Goal: Task Accomplishment & Management: Use online tool/utility

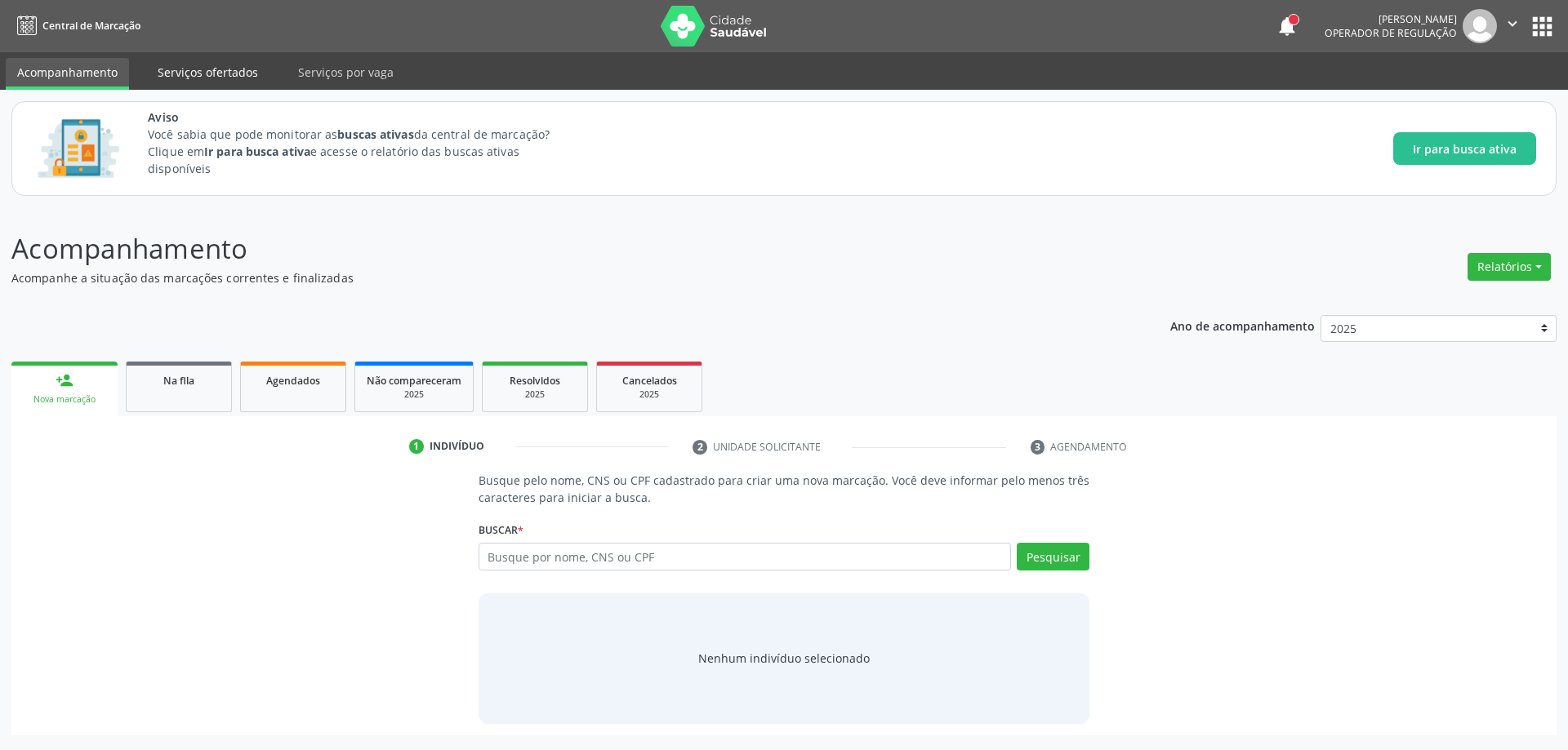
click at [185, 75] on link "Serviços ofertados" at bounding box center [208, 72] width 123 height 29
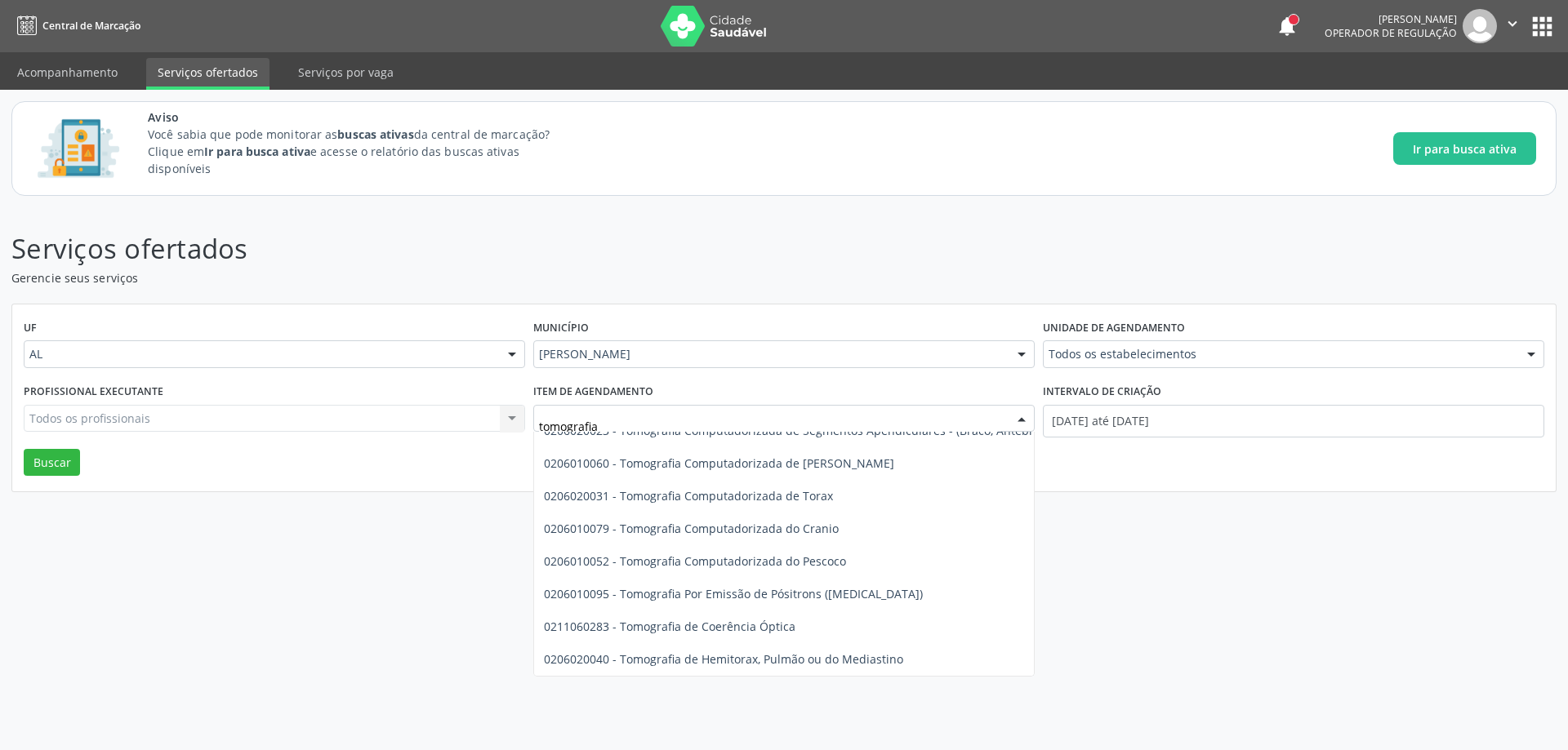
scroll to position [356, 0]
type input "TOMOGRAFIA"
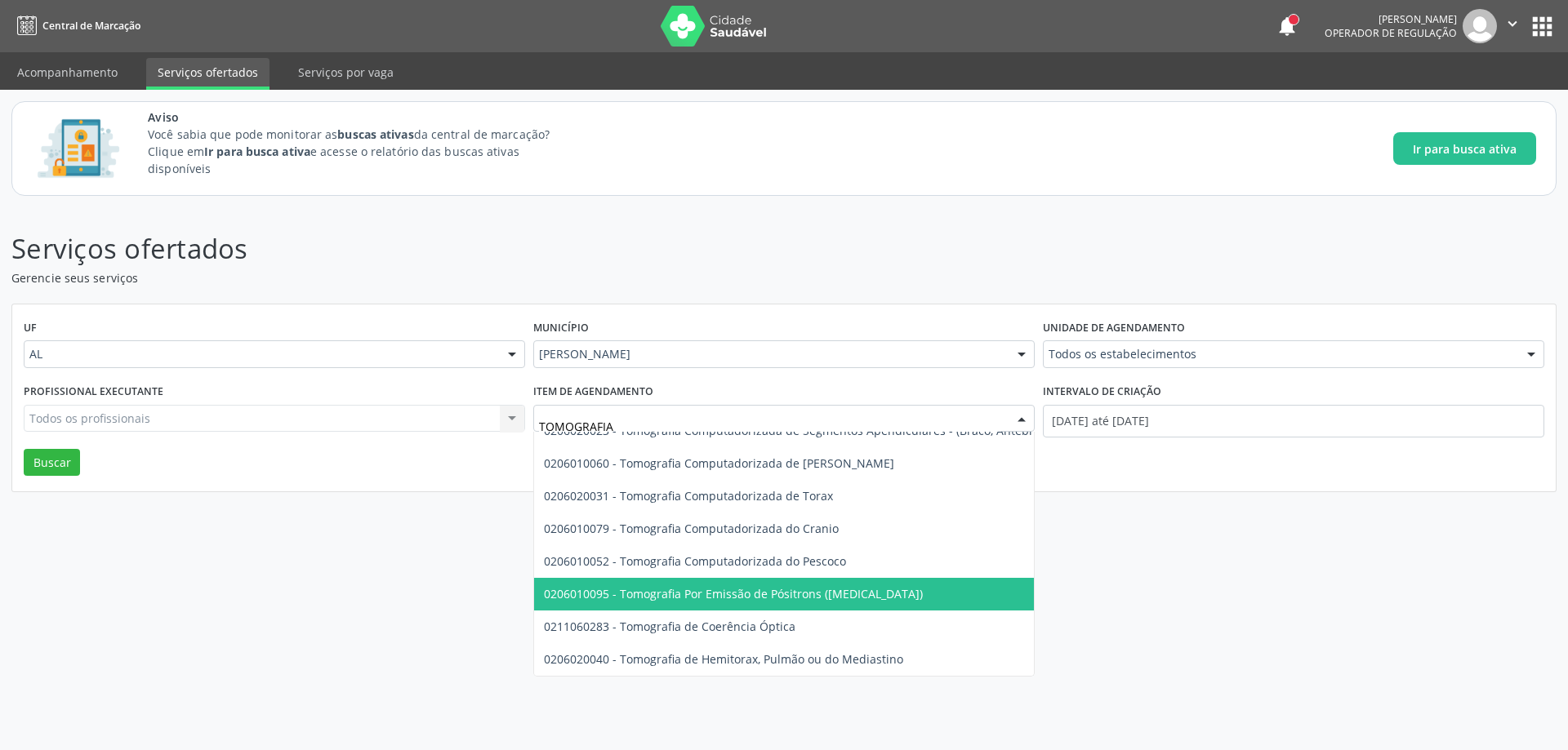
drag, startPoint x: 1021, startPoint y: 609, endPoint x: 1037, endPoint y: 641, distance: 35.8
click at [1037, 641] on div "Serviços ofertados Gerencie seus serviços UF AL AL Nenhum resultado encontrado …" at bounding box center [784, 479] width 1568 height 542
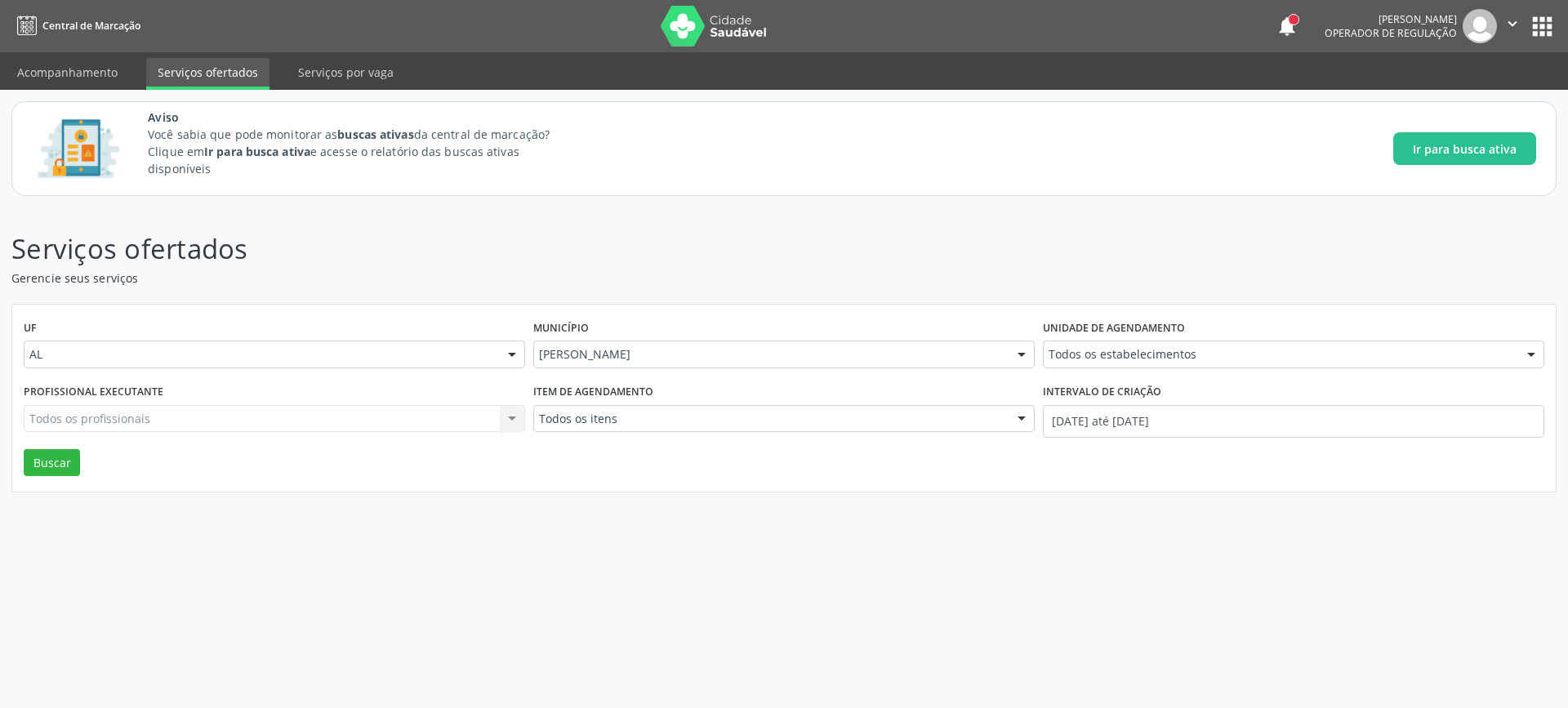
drag, startPoint x: 568, startPoint y: 426, endPoint x: 562, endPoint y: 210, distance: 216.1
click at [538, 422] on input "text" at bounding box center [538, 428] width 0 height 33
click at [538, 417] on input "text" at bounding box center [538, 428] width 0 height 33
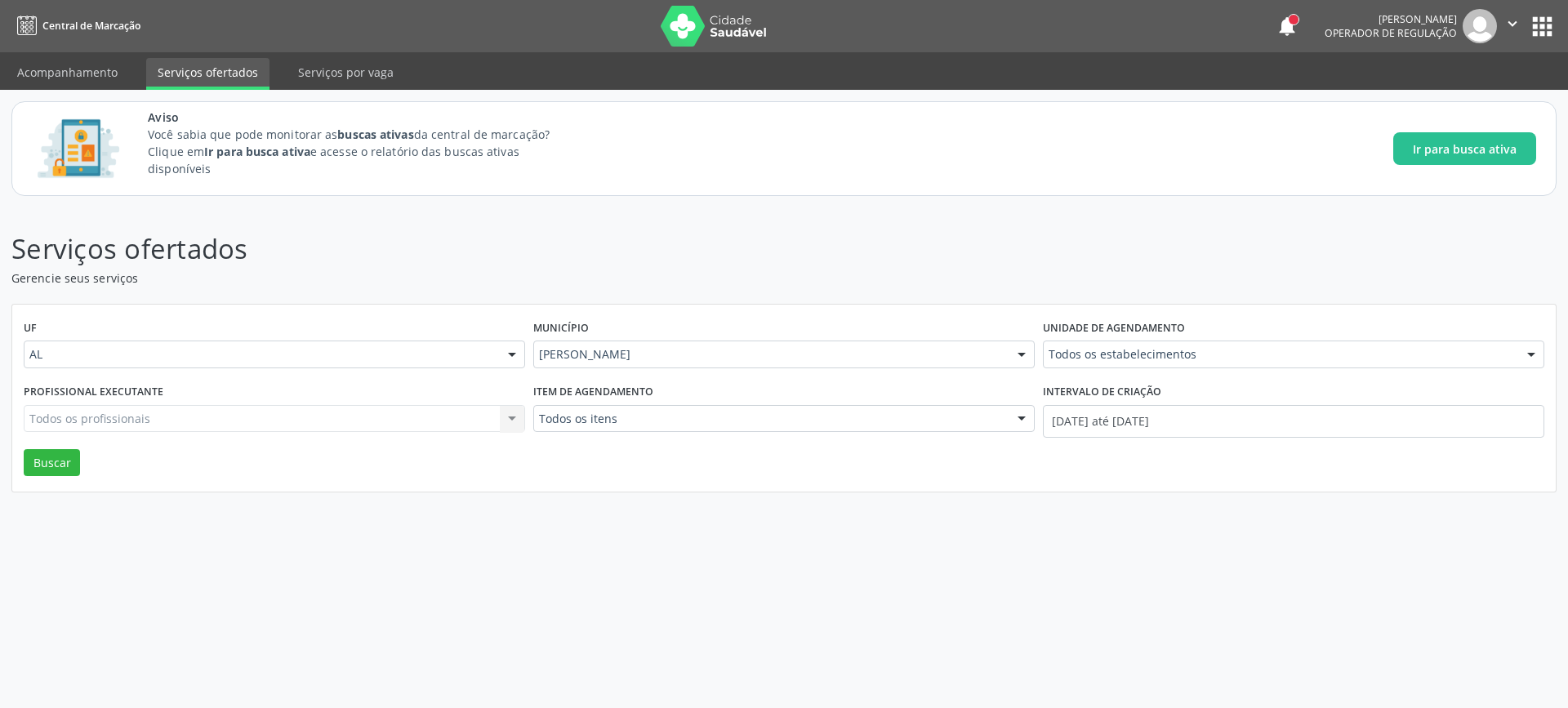
click at [571, 262] on p "Serviços ofertados" at bounding box center [552, 249] width 1081 height 41
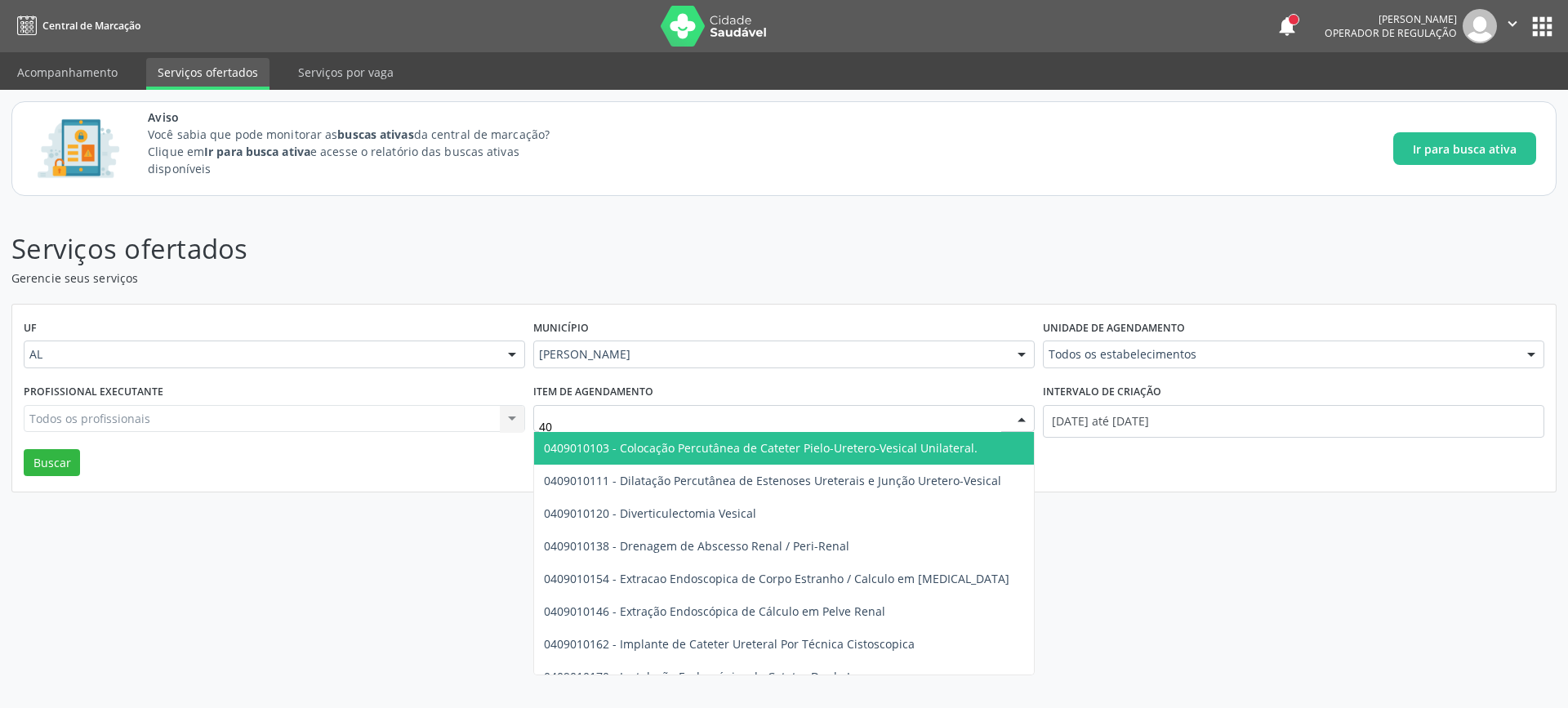
type input "4"
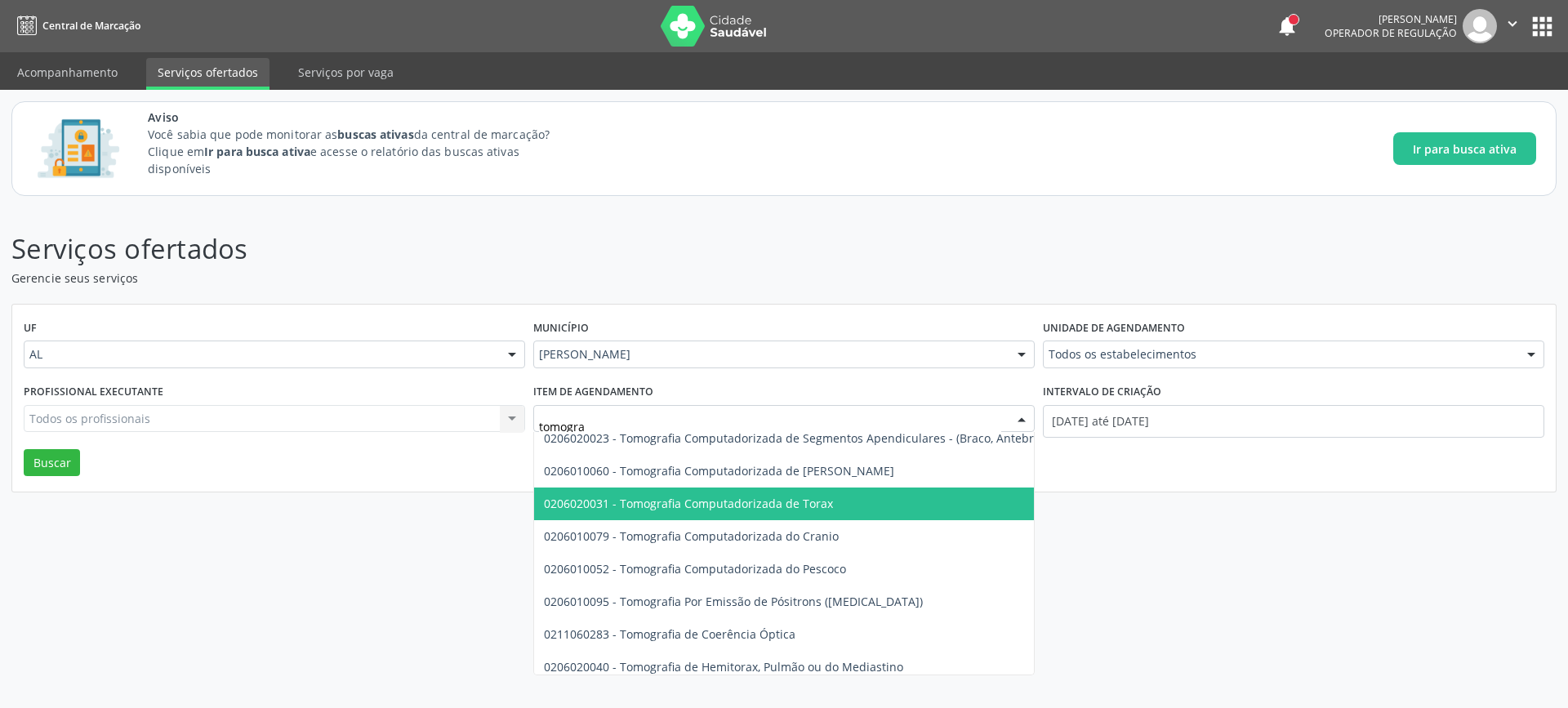
scroll to position [358, 0]
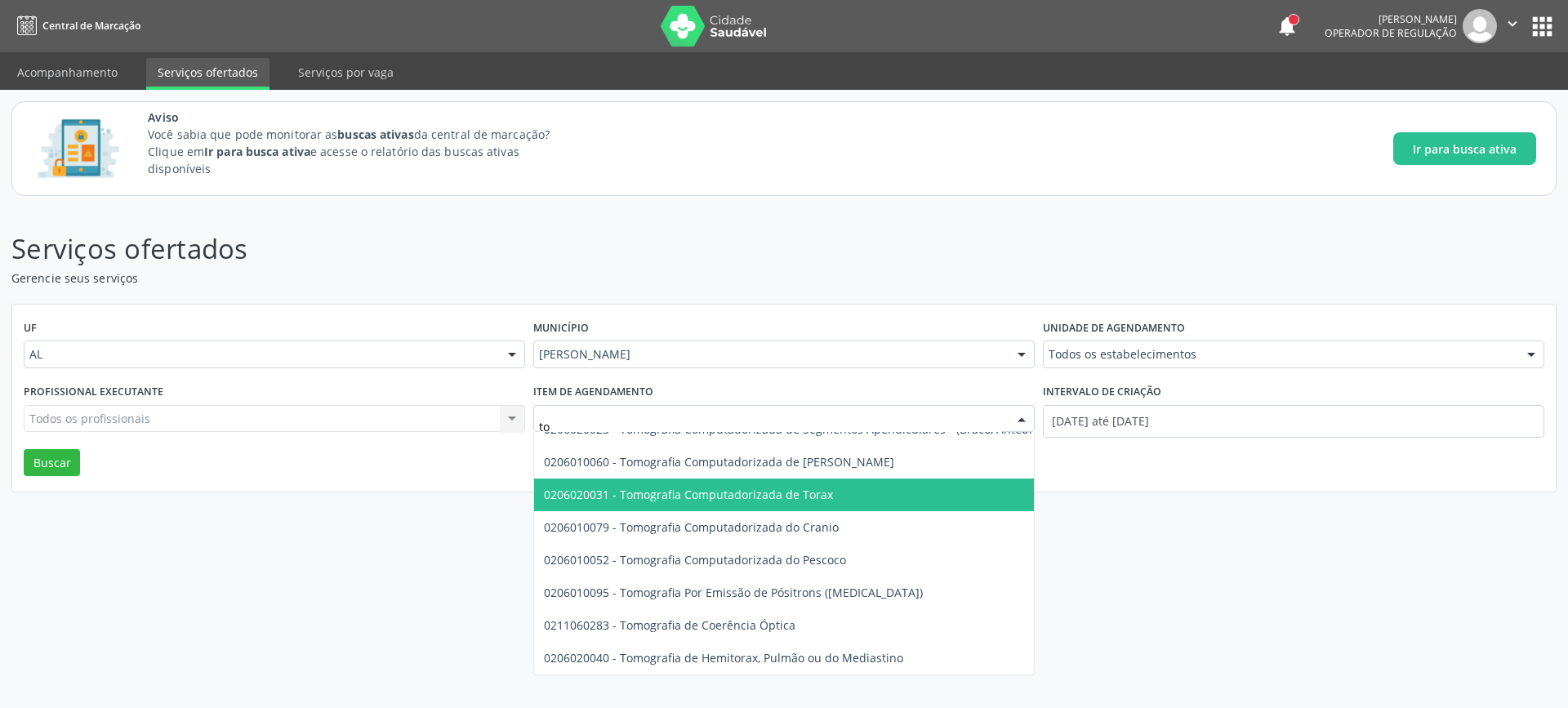
type input "t"
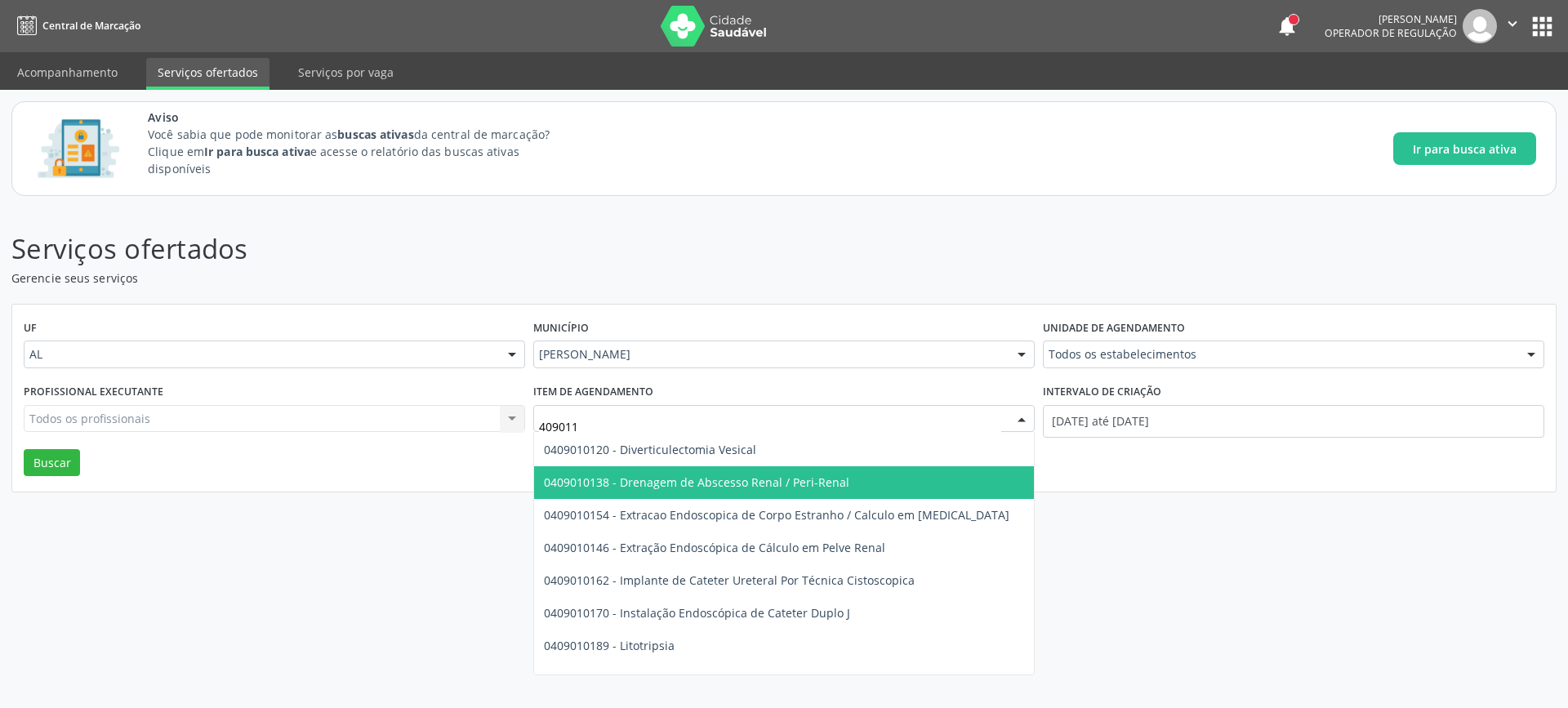
scroll to position [0, 0]
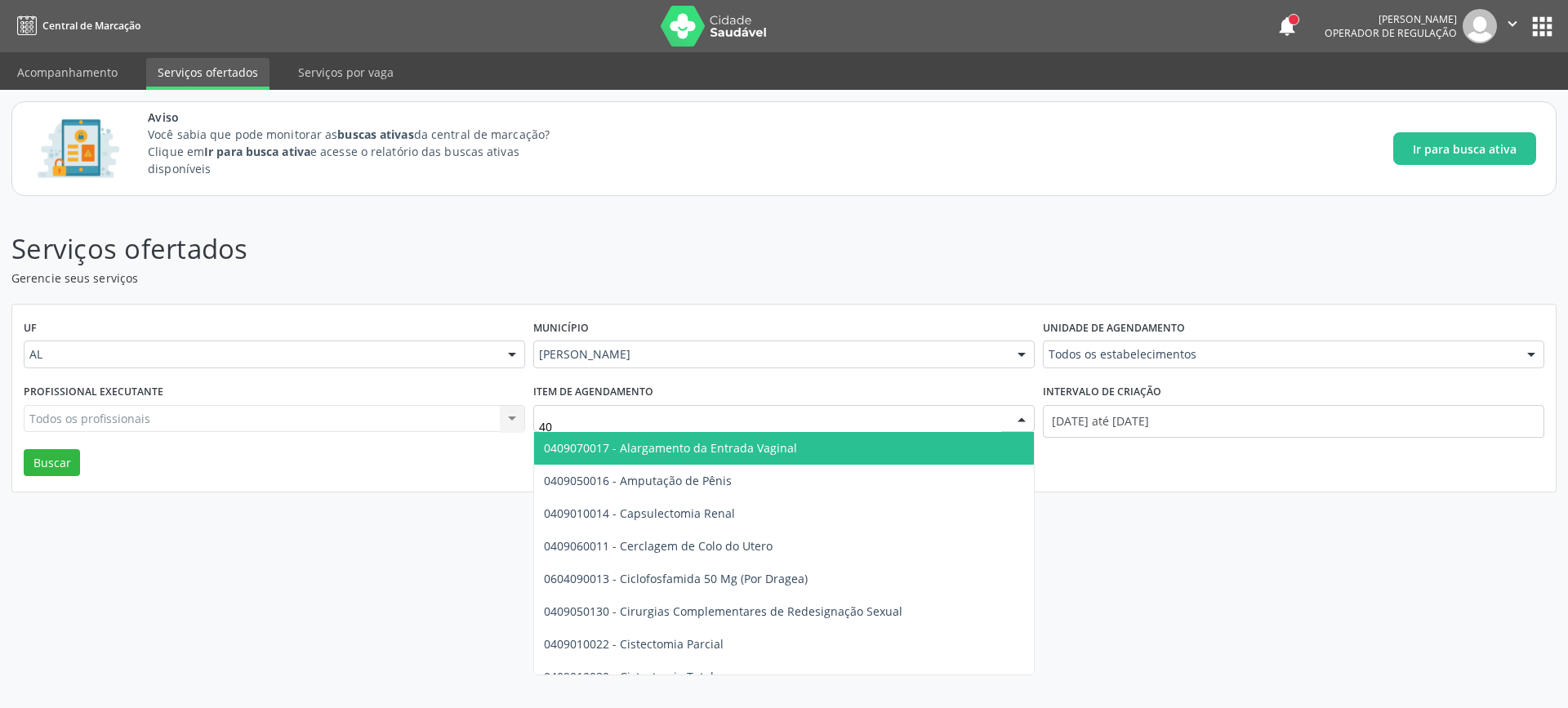
type input "4"
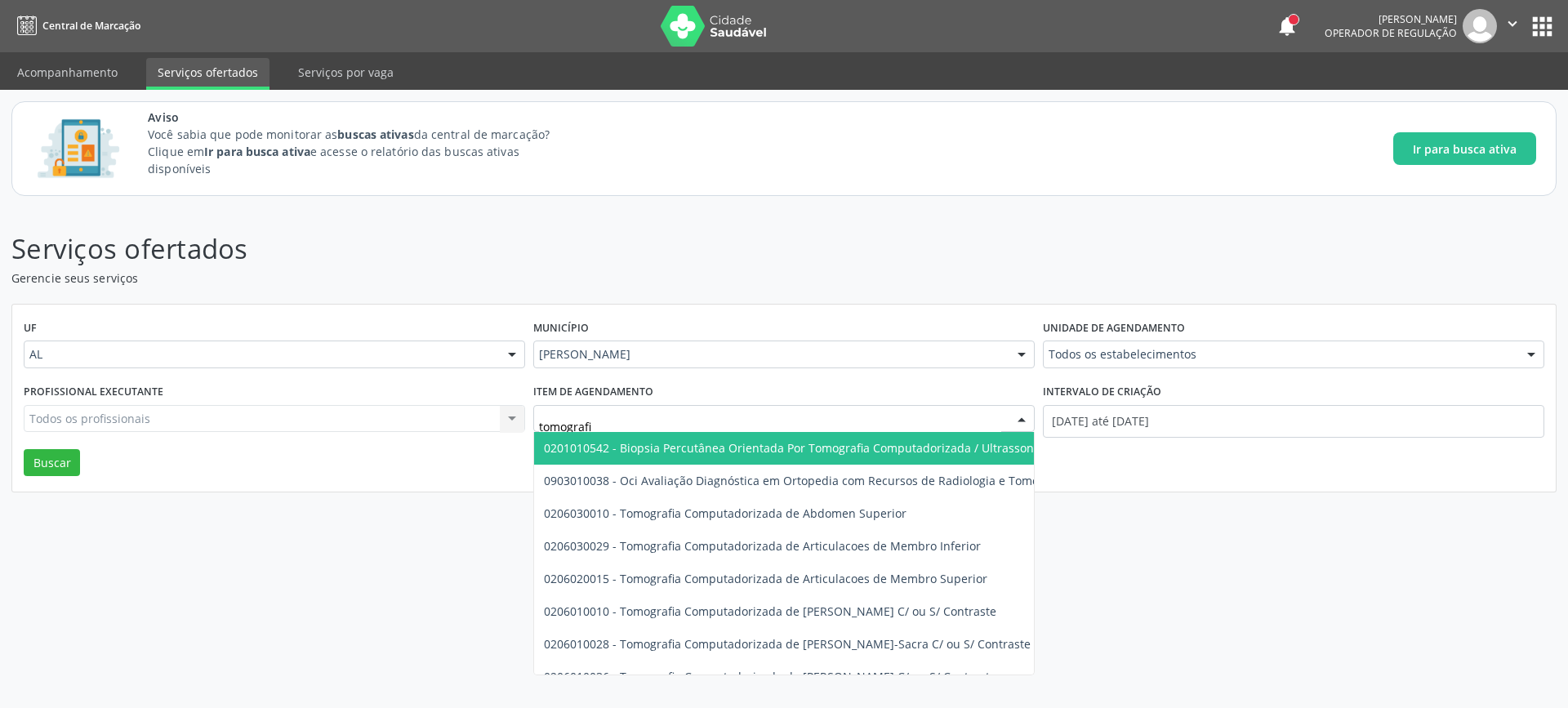
type input "tomografia"
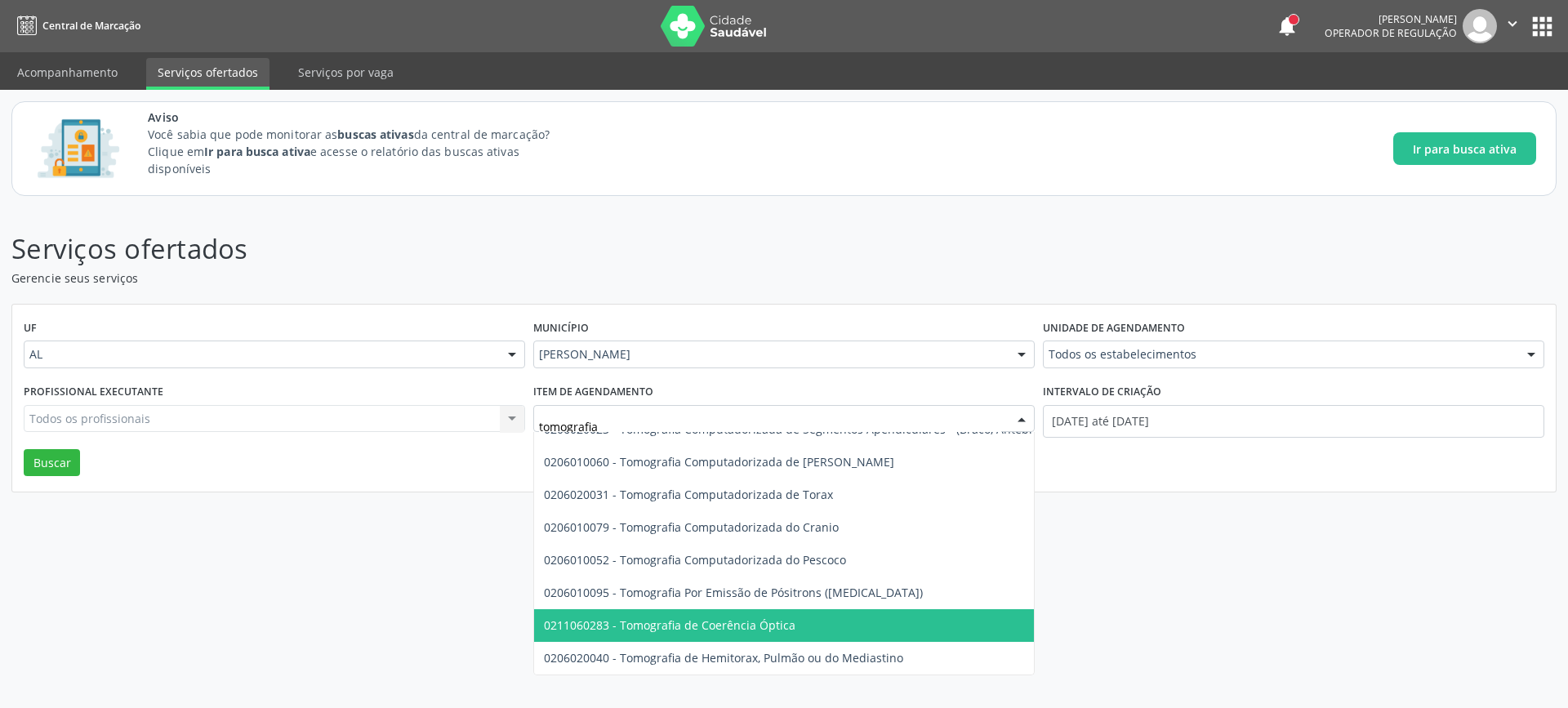
scroll to position [358, 0]
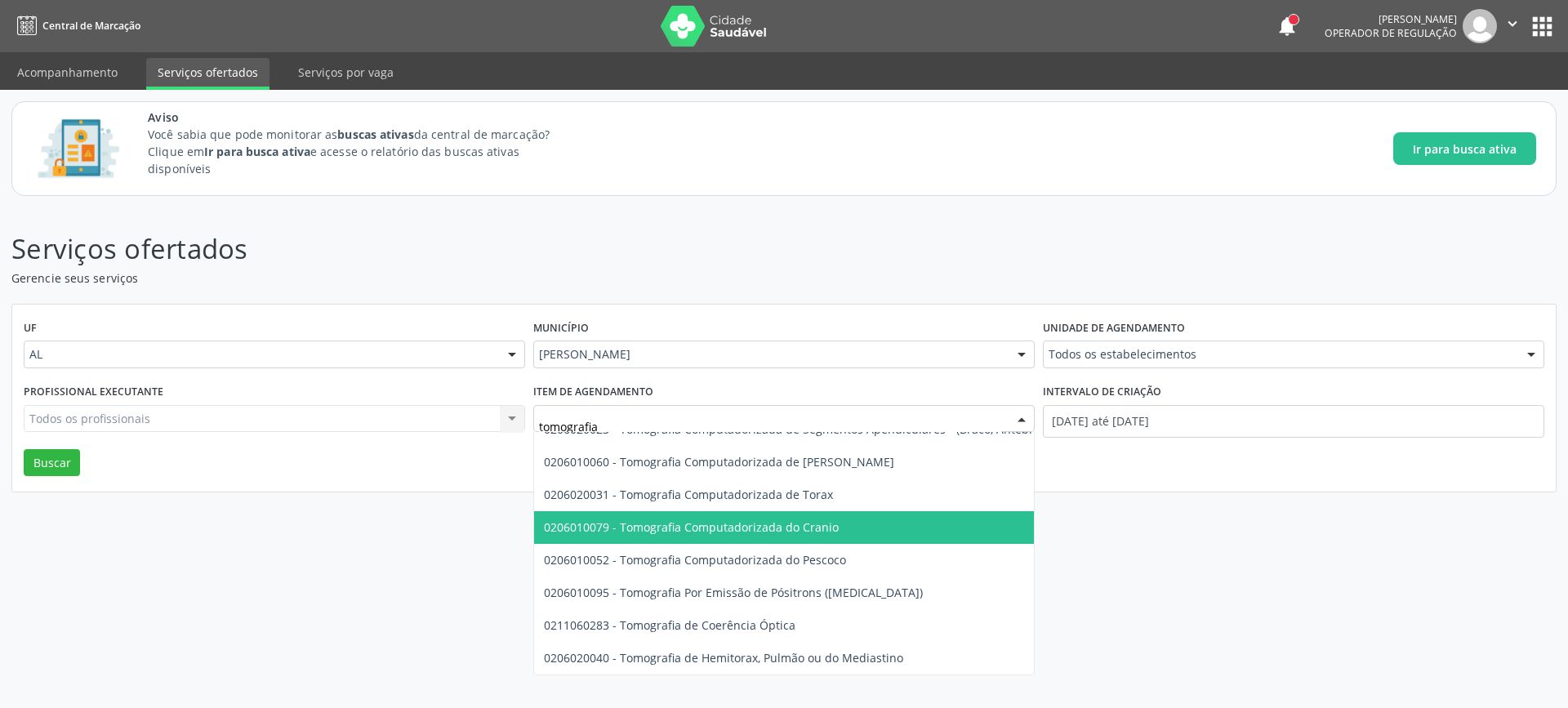
click at [753, 525] on span "0206010079 - Tomografia Computadorizada do Cranio" at bounding box center [899, 528] width 730 height 33
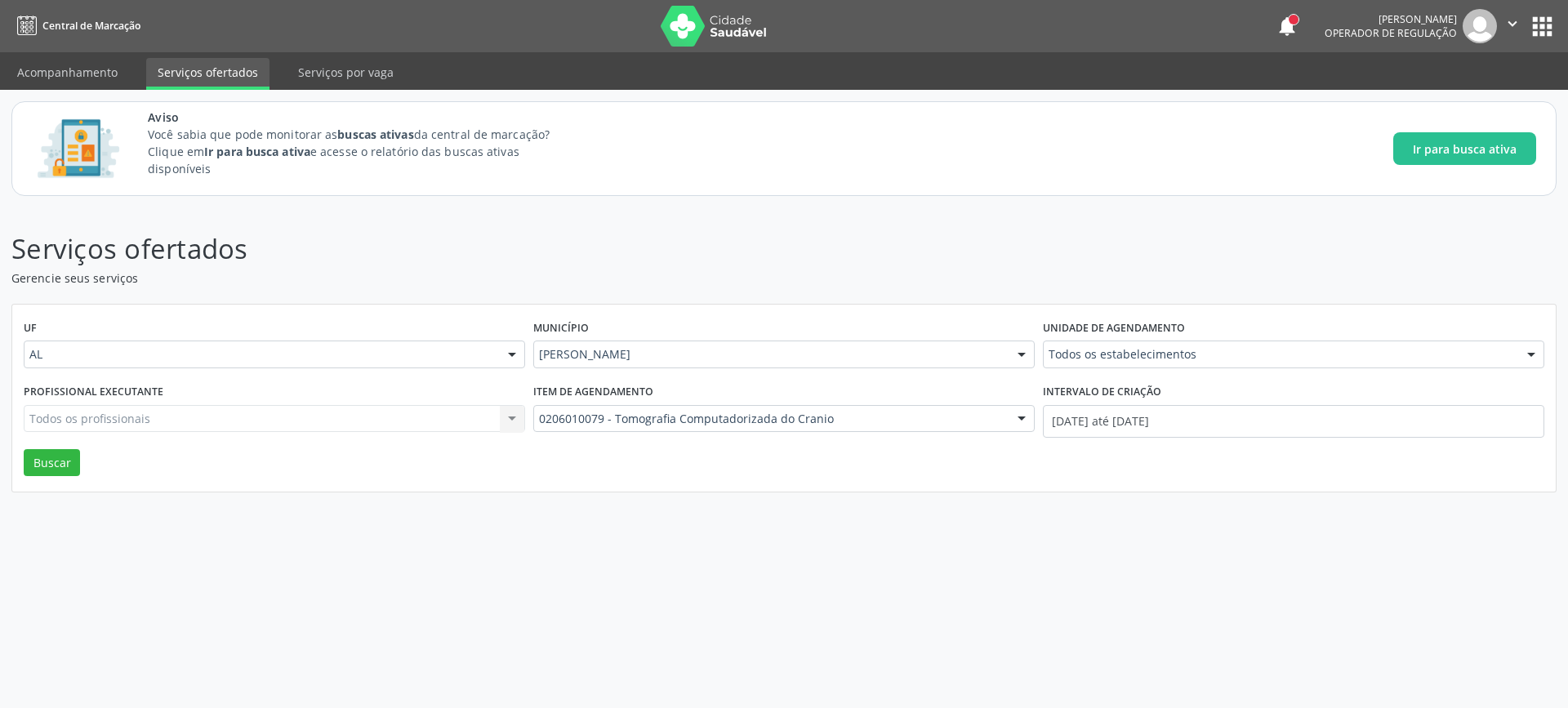
click at [675, 43] on img at bounding box center [713, 26] width 106 height 41
